Goal: Information Seeking & Learning: Learn about a topic

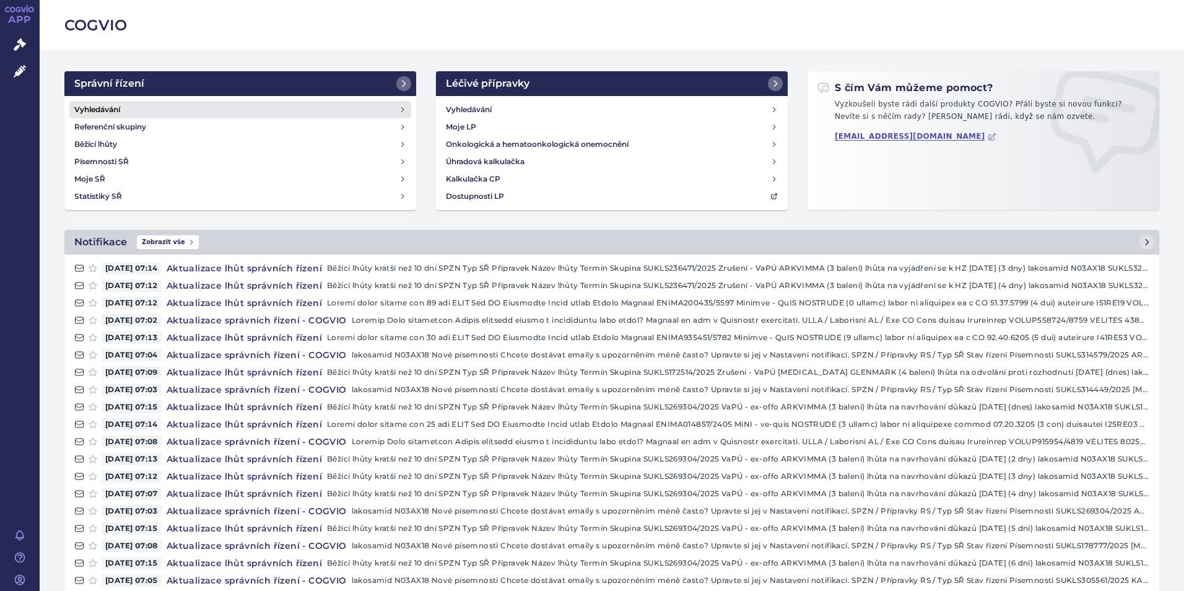
click at [103, 109] on h4 "Vyhledávání" at bounding box center [97, 109] width 46 height 12
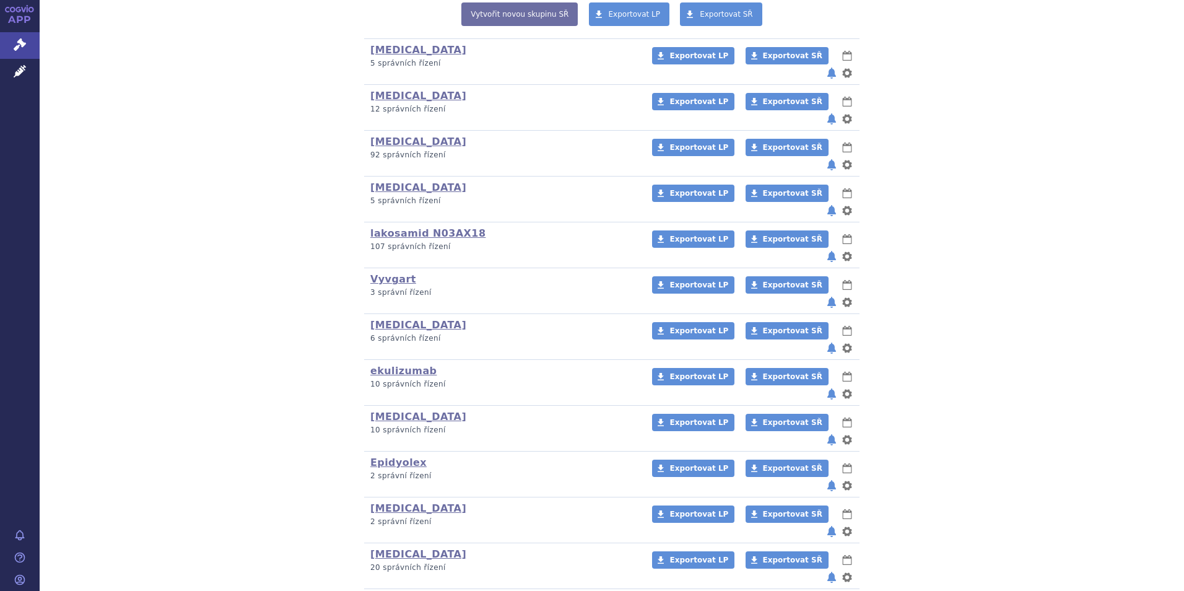
scroll to position [337, 0]
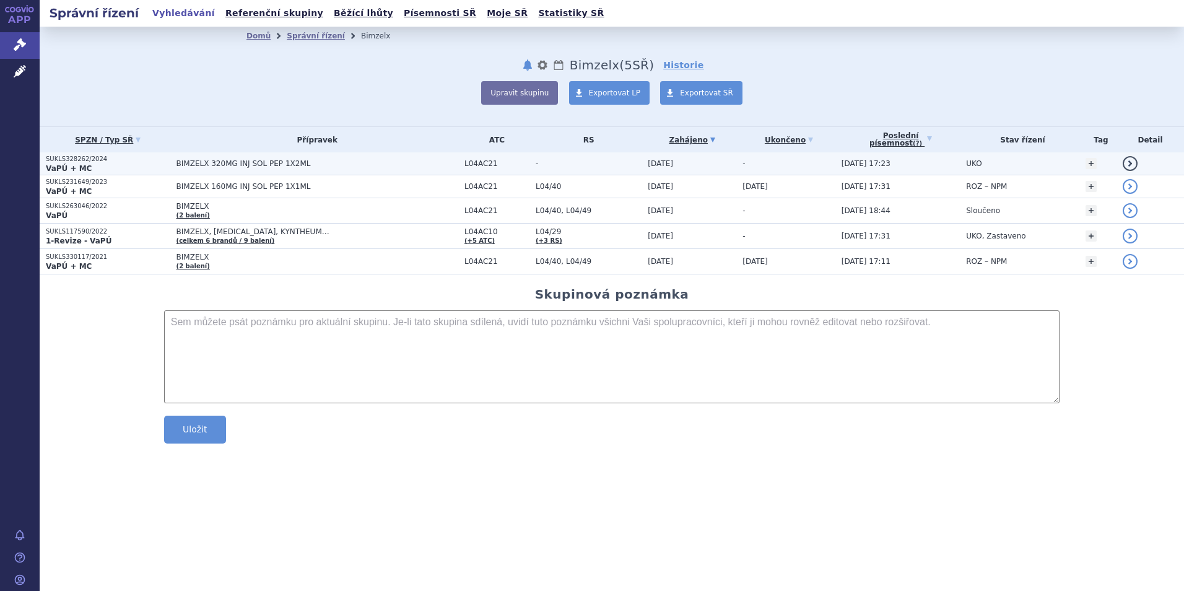
click at [69, 158] on p "SUKLS328262/2024" at bounding box center [108, 159] width 125 height 9
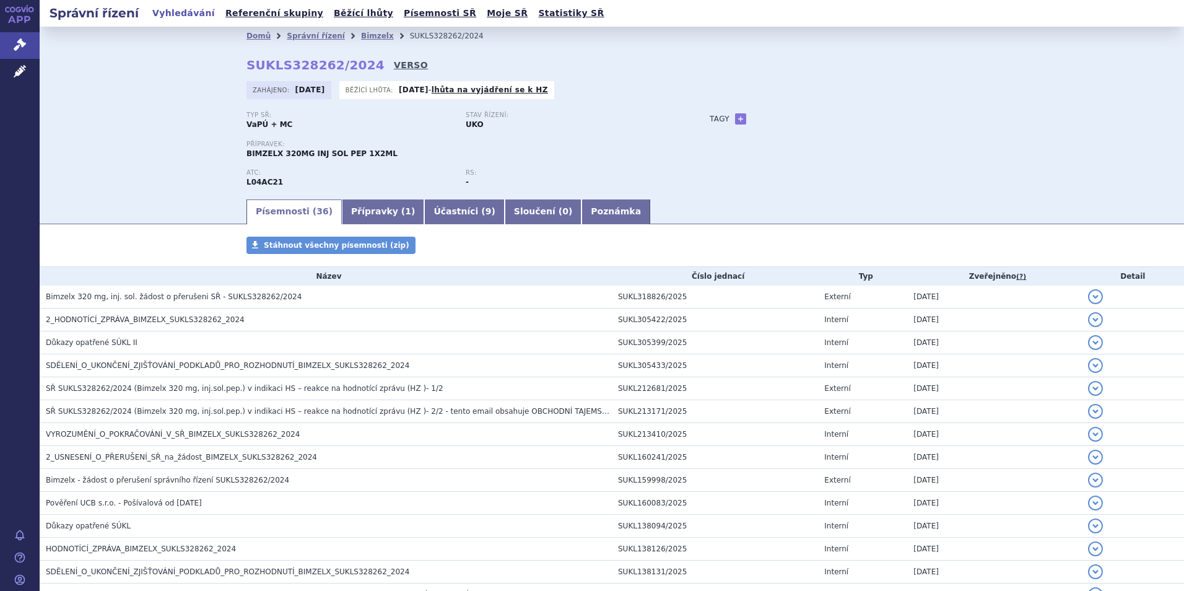
click at [394, 63] on link "VERSO" at bounding box center [411, 65] width 34 height 12
click at [394, 61] on link "VERSO" at bounding box center [411, 65] width 34 height 12
click at [394, 63] on link "VERSO" at bounding box center [411, 65] width 34 height 12
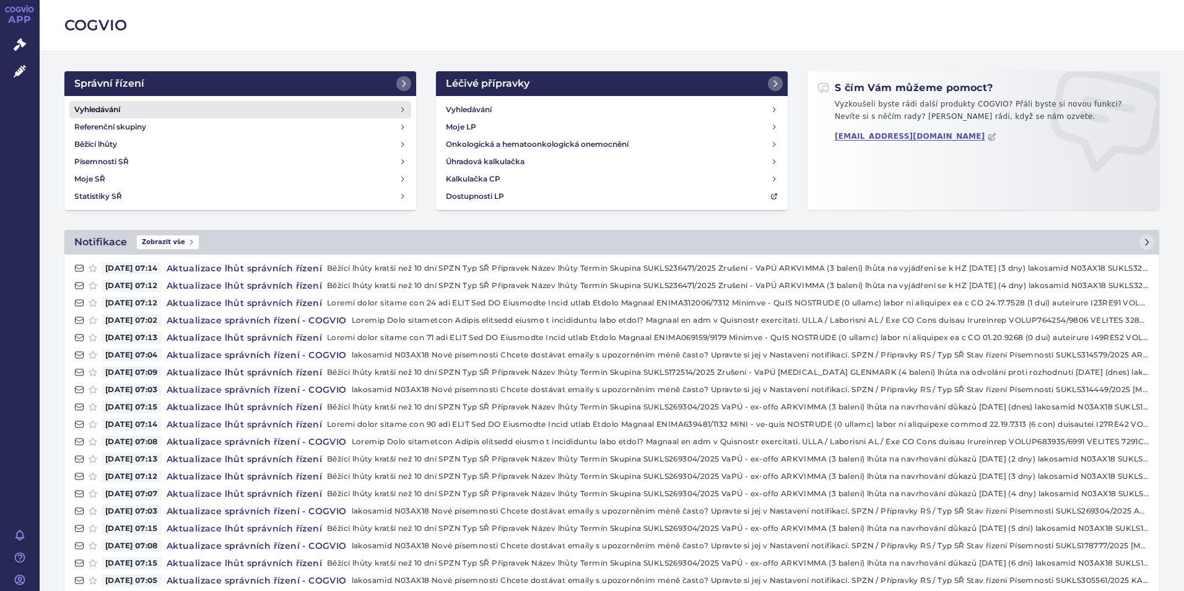
click at [107, 102] on link "Vyhledávání" at bounding box center [240, 109] width 342 height 17
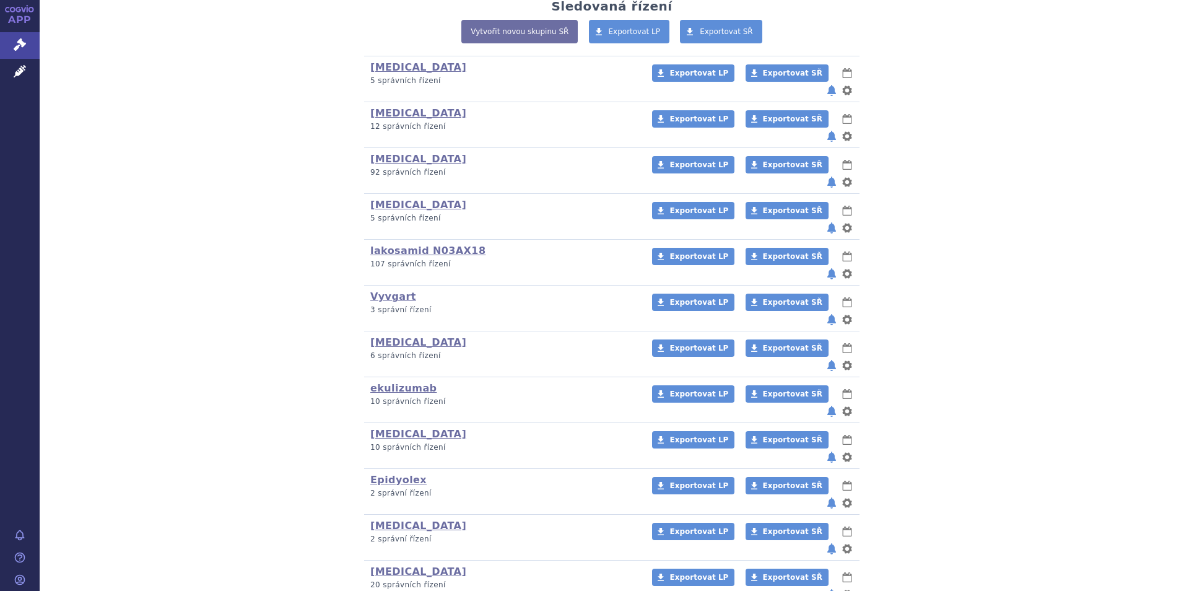
scroll to position [310, 0]
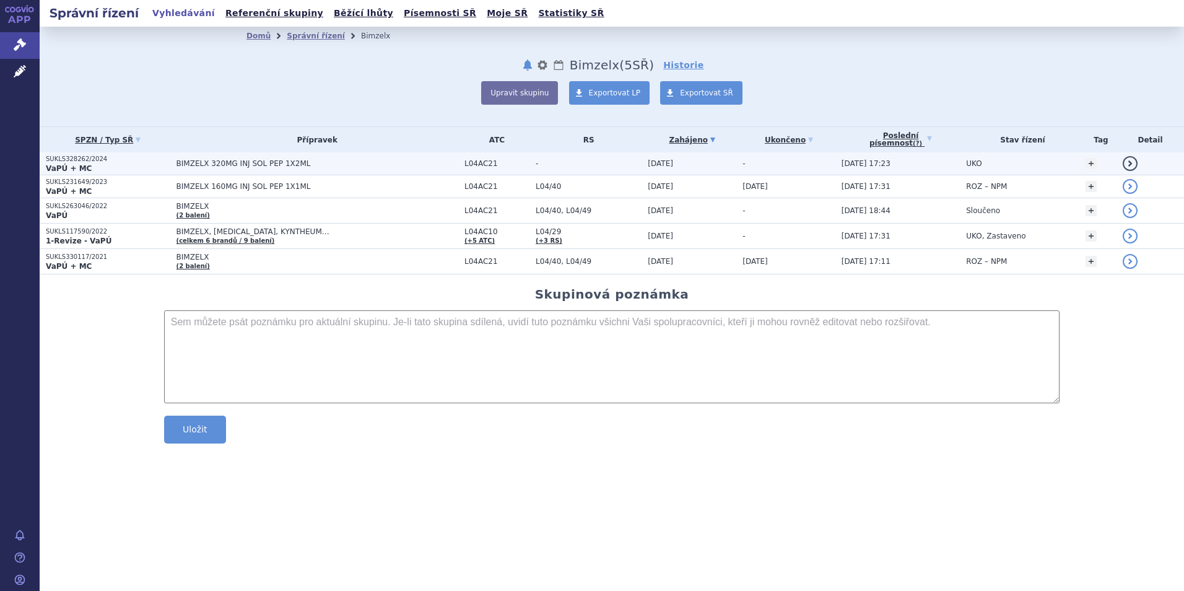
click at [76, 159] on p "SUKLS328262/2024" at bounding box center [108, 159] width 125 height 9
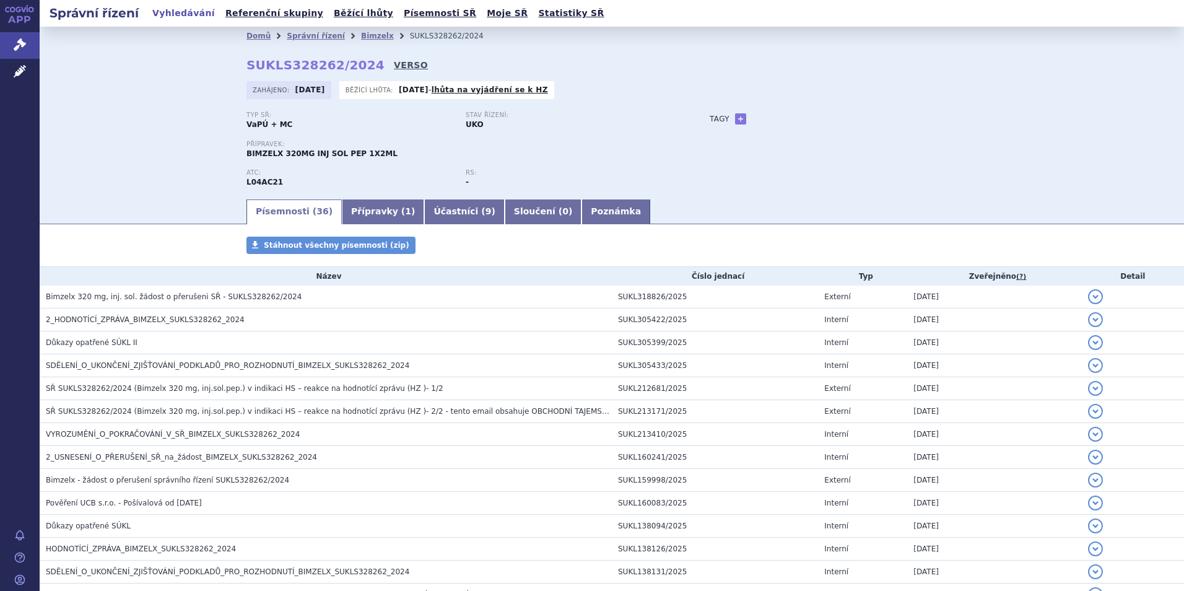
click at [394, 64] on link "VERSO" at bounding box center [411, 65] width 34 height 12
